Goal: Task Accomplishment & Management: Manage account settings

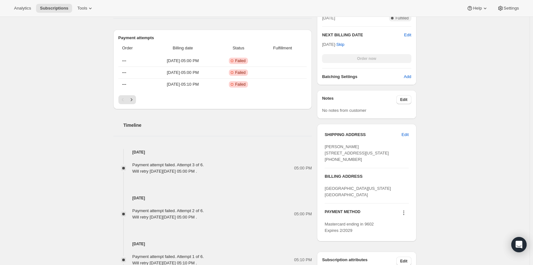
scroll to position [287, 0]
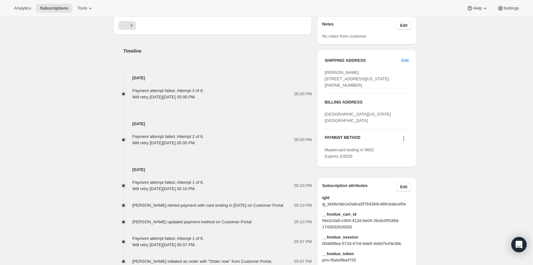
click at [404, 142] on icon at bounding box center [403, 139] width 6 height 6
click at [407, 193] on span "Add credit card" at bounding box center [396, 191] width 28 height 5
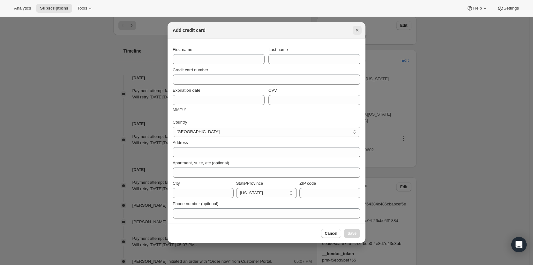
click at [359, 33] on icon "Close" at bounding box center [357, 30] width 6 height 6
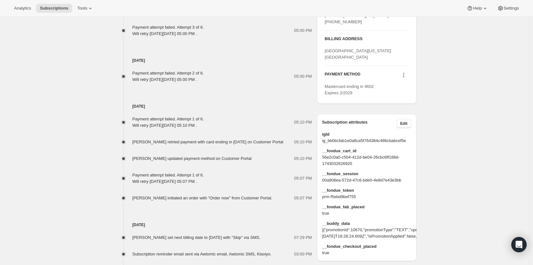
scroll to position [351, 0]
click at [406, 78] on icon at bounding box center [403, 75] width 6 height 6
click at [408, 126] on span "Add credit card" at bounding box center [396, 127] width 28 height 5
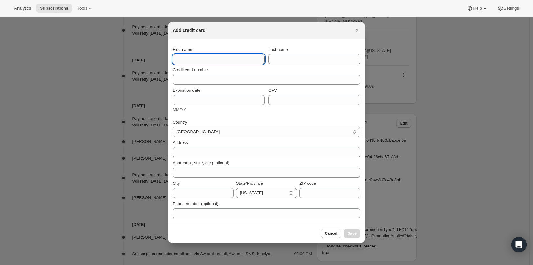
click at [211, 60] on input "First name" at bounding box center [219, 59] width 92 height 10
type input "[PERSON_NAME]"
click at [280, 62] on input "Last name" at bounding box center [314, 59] width 92 height 10
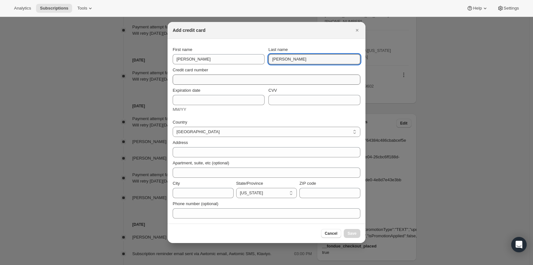
type input "[PERSON_NAME]"
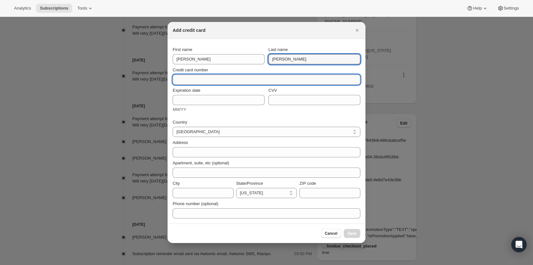
click at [211, 81] on input "Credit card number" at bounding box center [264, 80] width 182 height 10
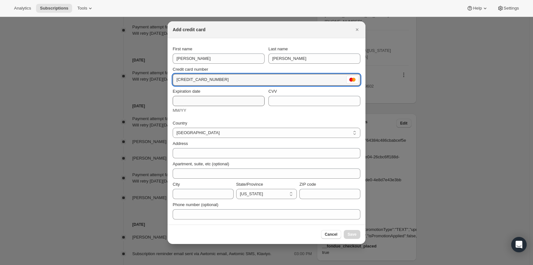
type input "[CREDIT_CARD_NUMBER]"
click at [211, 105] on input "Expiration date" at bounding box center [219, 101] width 92 height 10
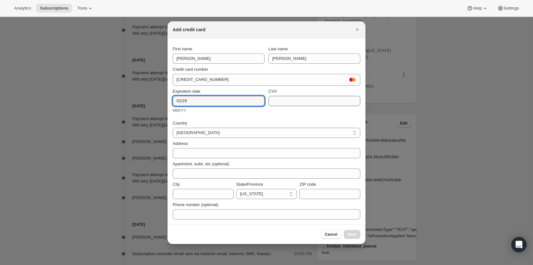
type input "02/29"
click at [306, 103] on input "CVV" at bounding box center [314, 101] width 92 height 10
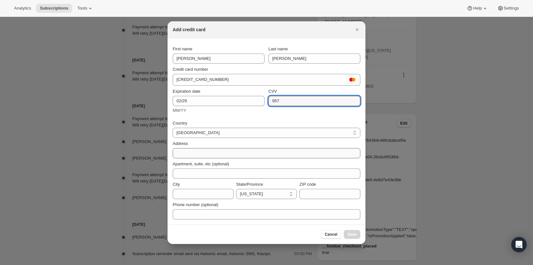
type input "957"
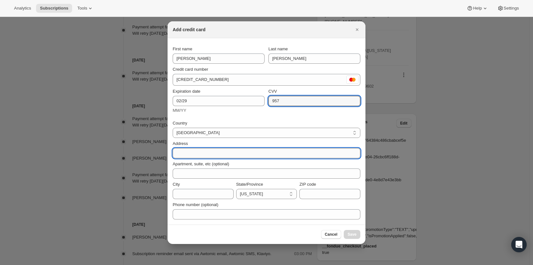
click at [250, 154] on input "Address" at bounding box center [267, 153] width 188 height 10
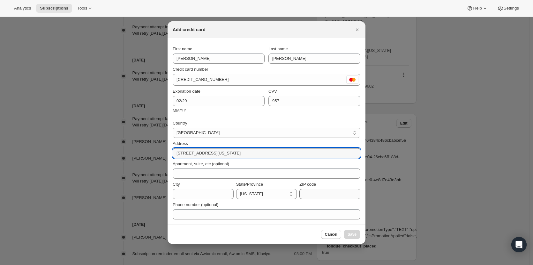
type input "[STREET_ADDRESS][US_STATE]"
click at [329, 196] on input "ZIP code" at bounding box center [329, 194] width 61 height 10
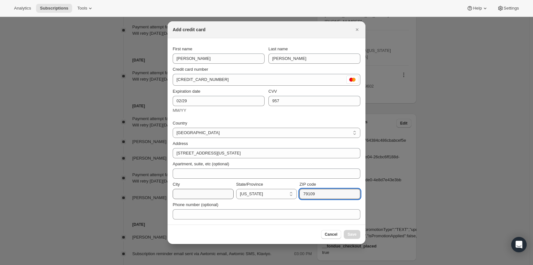
type input "79109"
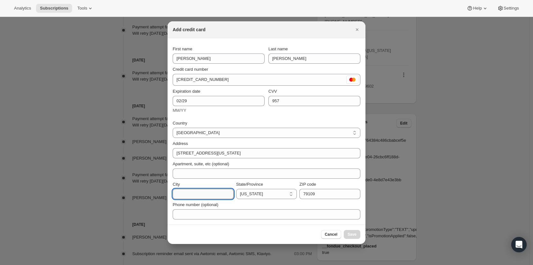
click at [222, 191] on input "City" at bounding box center [203, 194] width 61 height 10
type input "Amarillo"
click at [247, 194] on select "[US_STATE] [US_STATE] [US_STATE] [US_STATE] [US_STATE] [US_STATE] [US_STATE] [U…" at bounding box center [266, 194] width 61 height 10
select select "[GEOGRAPHIC_DATA]"
click at [236, 189] on select "[US_STATE] [US_STATE] [US_STATE] [US_STATE] [US_STATE] [US_STATE] [US_STATE] [U…" at bounding box center [266, 194] width 61 height 10
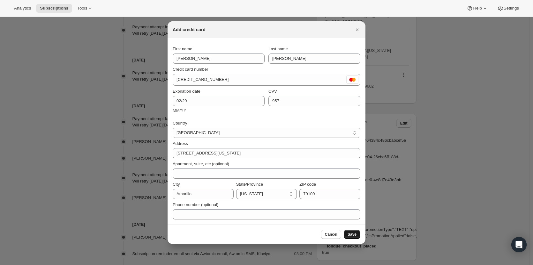
click at [354, 233] on span "Save" at bounding box center [351, 234] width 9 height 5
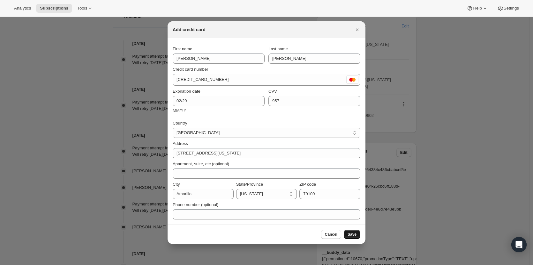
scroll to position [380, 0]
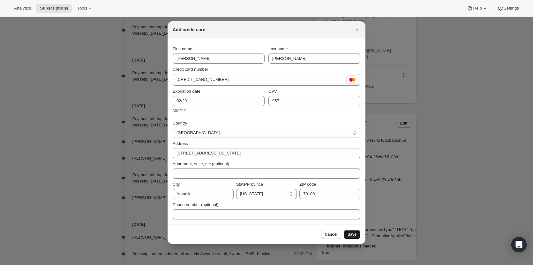
click at [349, 233] on span "Save" at bounding box center [351, 234] width 9 height 5
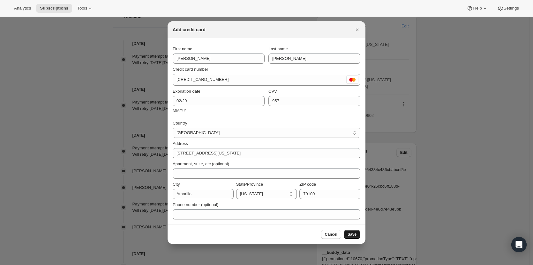
scroll to position [410, 0]
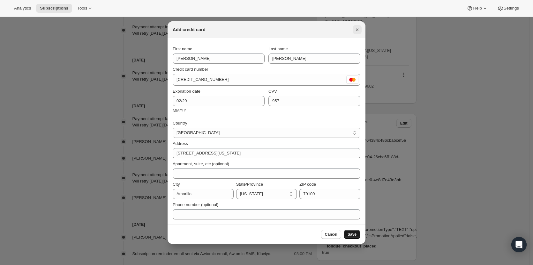
click at [356, 29] on icon "Close" at bounding box center [357, 29] width 3 height 3
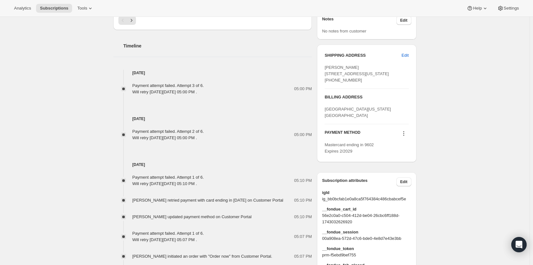
click at [404, 137] on icon at bounding box center [403, 133] width 6 height 6
click at [396, 175] on span "Select payment method" at bounding box center [404, 175] width 44 height 5
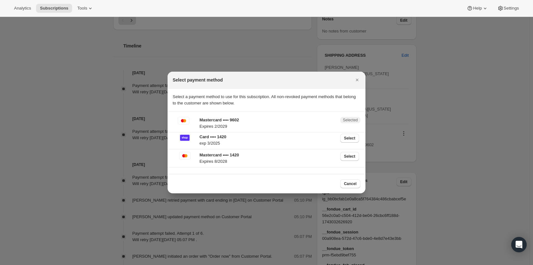
click at [349, 121] on span "Selected" at bounding box center [350, 120] width 15 height 5
click at [345, 160] on button "Select" at bounding box center [349, 156] width 19 height 9
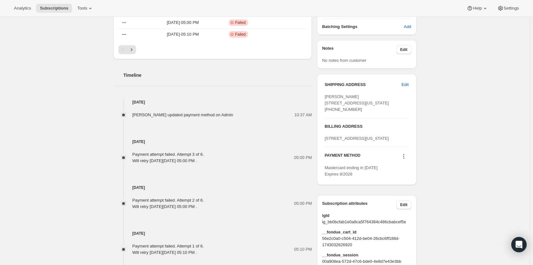
click at [404, 155] on icon at bounding box center [403, 154] width 1 height 1
click at [403, 209] on button "Select payment method" at bounding box center [405, 205] width 48 height 10
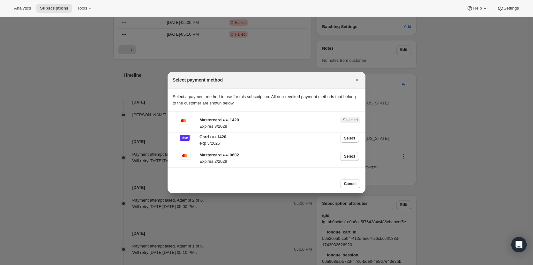
click at [348, 154] on span "Select" at bounding box center [349, 156] width 11 height 5
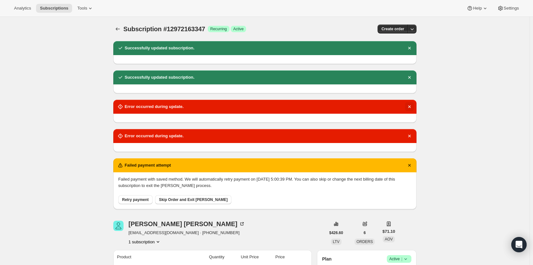
click at [411, 103] on button "Dismiss notification" at bounding box center [409, 106] width 9 height 9
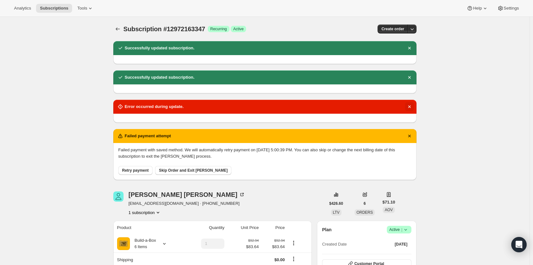
click at [410, 106] on icon "Dismiss notification" at bounding box center [409, 107] width 3 height 3
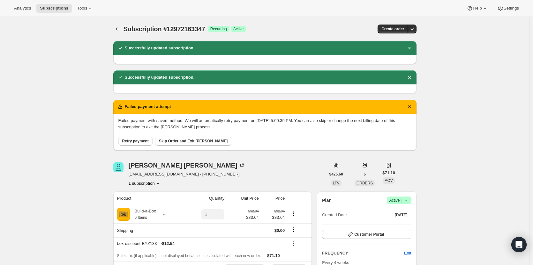
click at [134, 141] on span "Retry payment" at bounding box center [135, 141] width 26 height 5
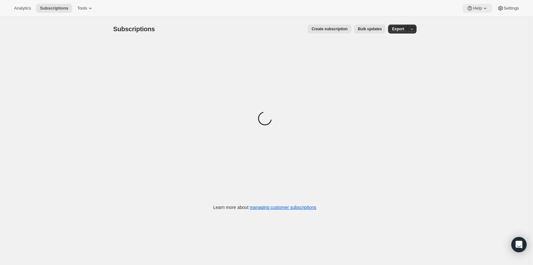
click at [482, 7] on icon at bounding box center [485, 8] width 6 height 6
click at [478, 42] on span "Contact us" at bounding box center [476, 43] width 20 height 5
